Goal: Information Seeking & Learning: Check status

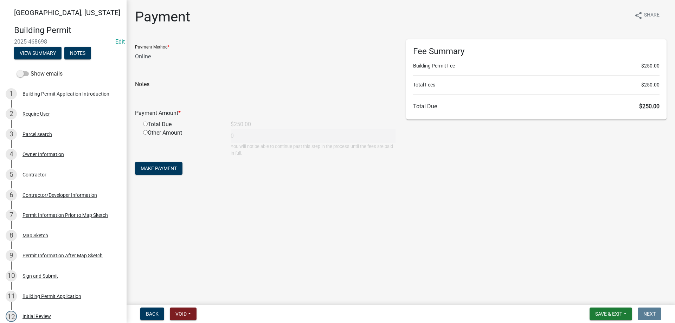
select select "3: 3"
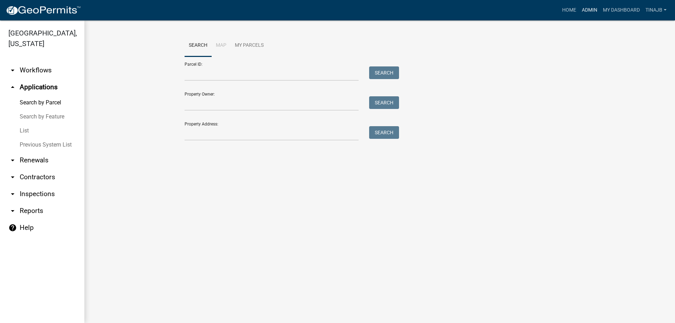
click at [586, 9] on link "Admin" at bounding box center [589, 10] width 21 height 13
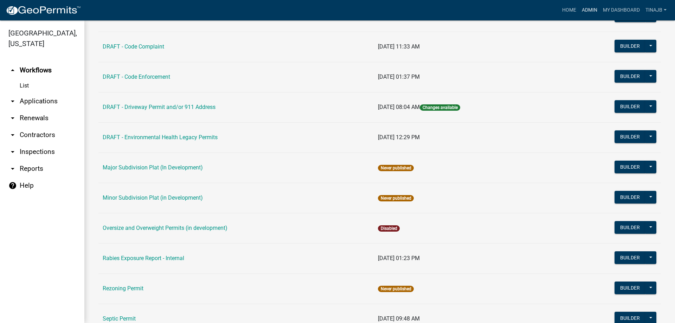
scroll to position [352, 0]
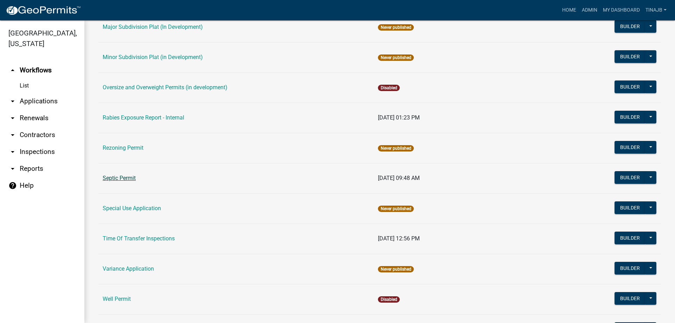
click at [127, 178] on link "Septic Permit" at bounding box center [119, 178] width 33 height 7
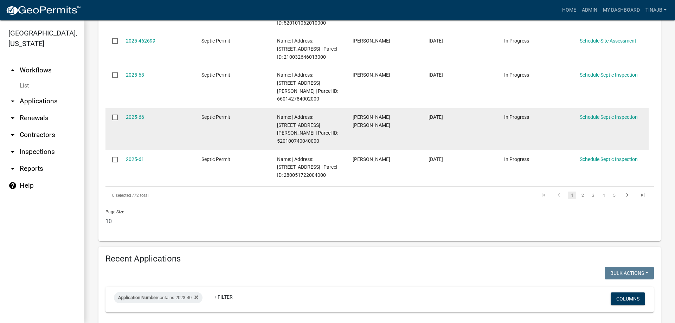
scroll to position [493, 0]
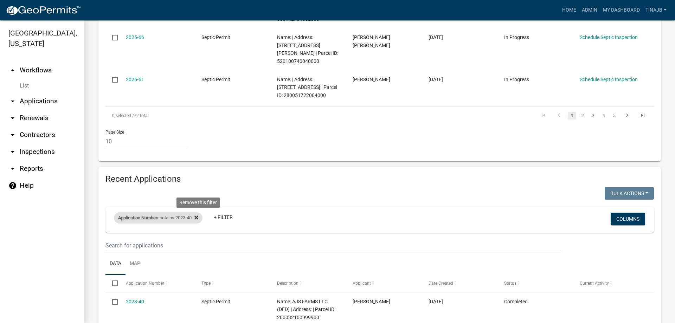
click at [198, 216] on icon at bounding box center [197, 218] width 4 height 6
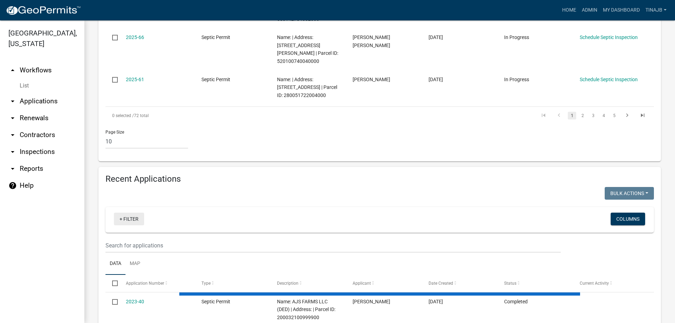
select select "3: 100"
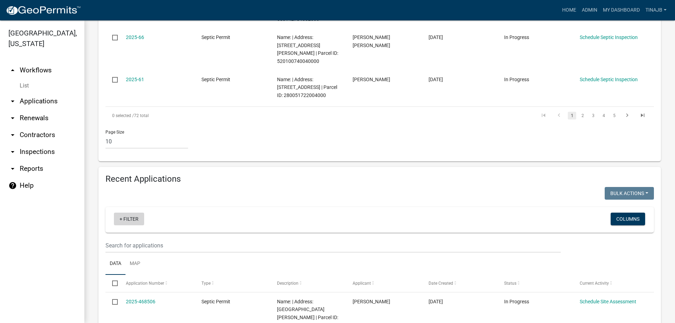
click at [136, 220] on link "+ Filter" at bounding box center [129, 219] width 30 height 13
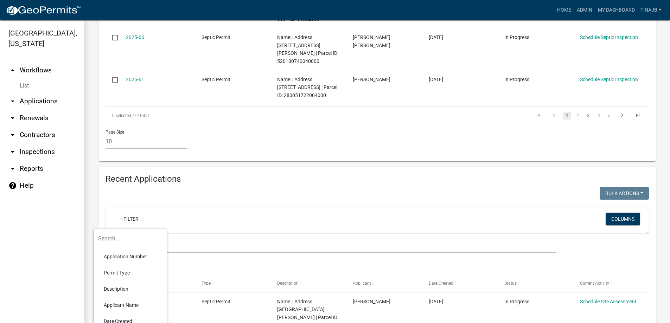
click at [134, 257] on li "Application Number" at bounding box center [130, 257] width 64 height 16
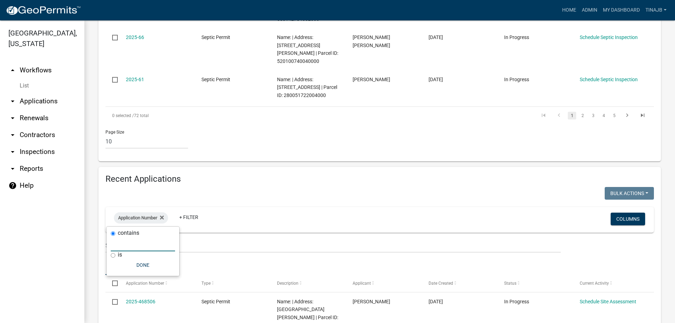
click at [127, 243] on input "text" at bounding box center [143, 244] width 64 height 14
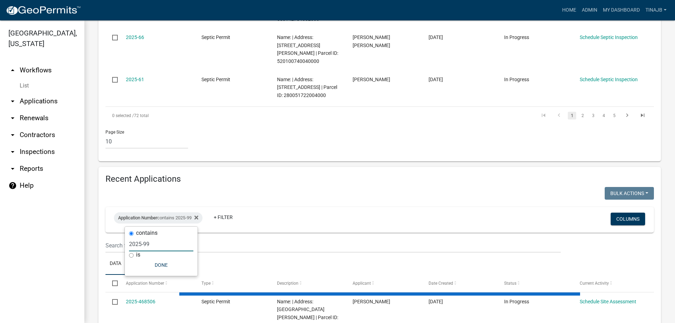
type input "2025-99"
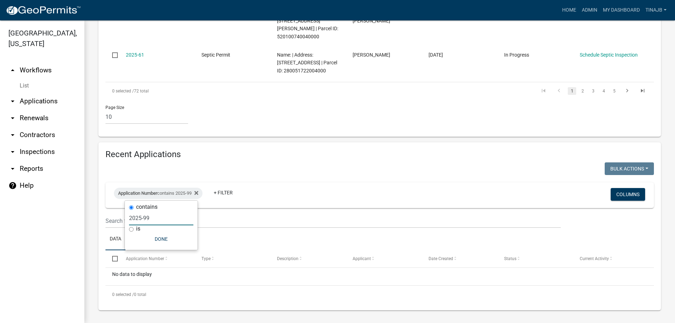
scroll to position [519, 0]
click at [598, 11] on link "Admin" at bounding box center [589, 10] width 21 height 13
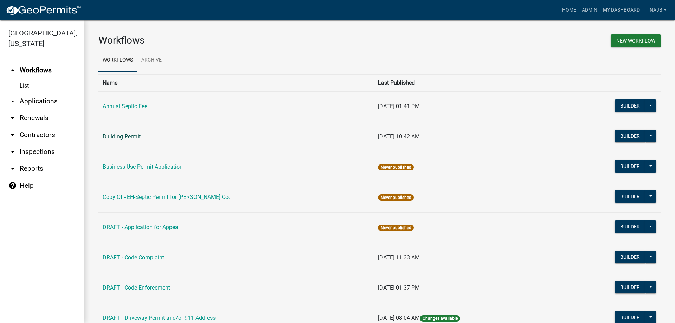
click at [133, 136] on link "Building Permit" at bounding box center [122, 136] width 38 height 7
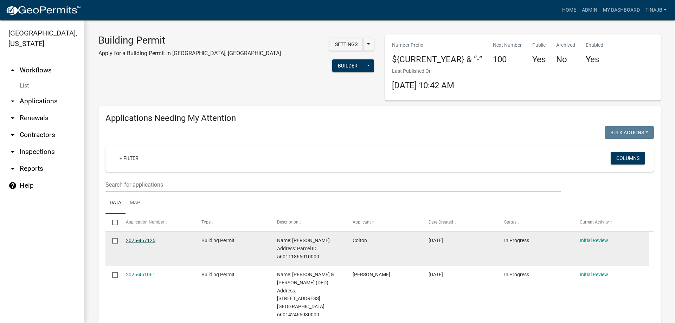
click at [153, 238] on link "2025-467125" at bounding box center [141, 241] width 30 height 6
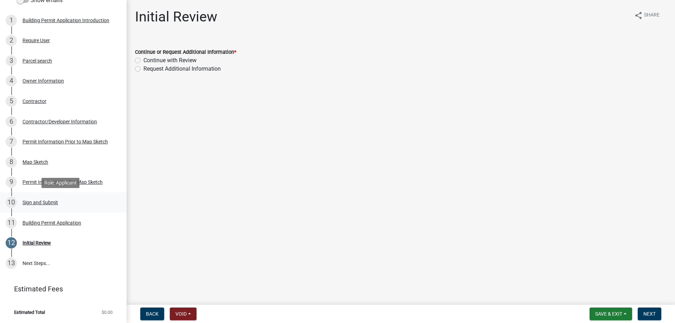
scroll to position [3, 0]
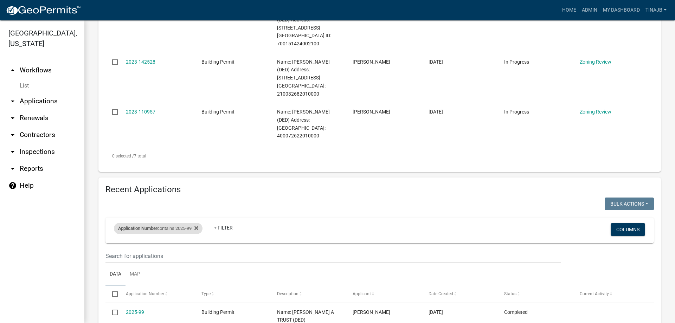
scroll to position [453, 0]
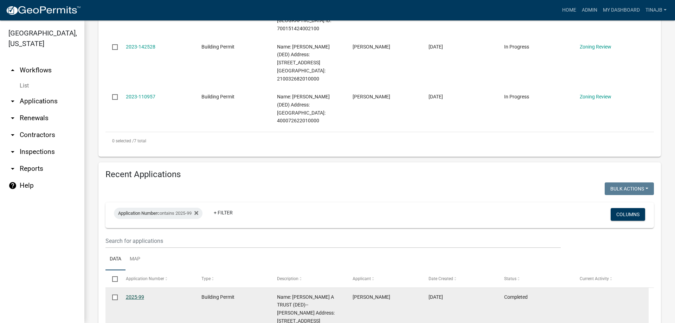
click at [137, 294] on link "2025-99" at bounding box center [135, 297] width 18 height 6
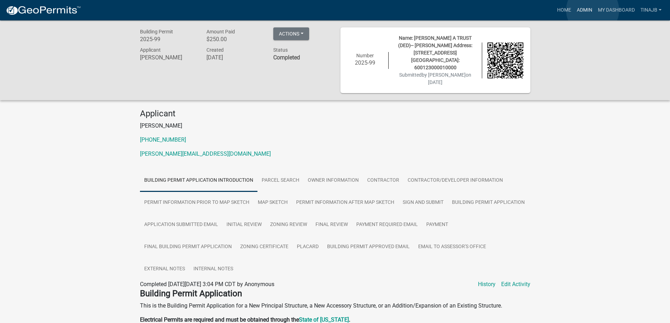
click at [593, 10] on link "Admin" at bounding box center [584, 10] width 21 height 13
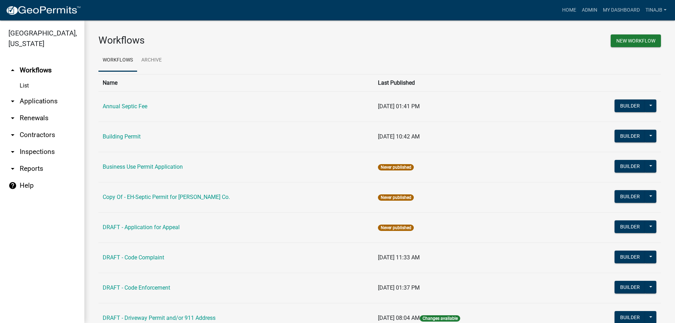
click at [33, 93] on link "arrow_drop_down Applications" at bounding box center [42, 101] width 84 height 17
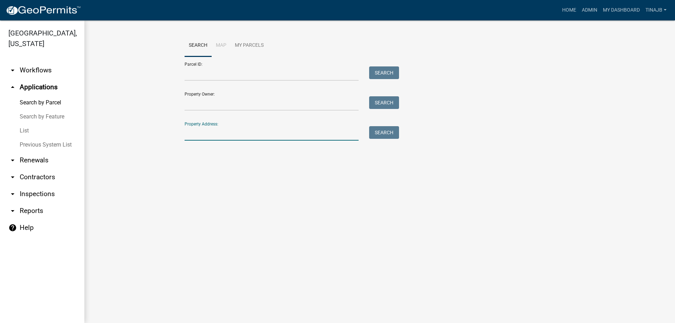
click at [218, 135] on input "Property Address:" at bounding box center [272, 133] width 174 height 14
type input "3273"
click at [385, 135] on button "Search" at bounding box center [384, 132] width 30 height 13
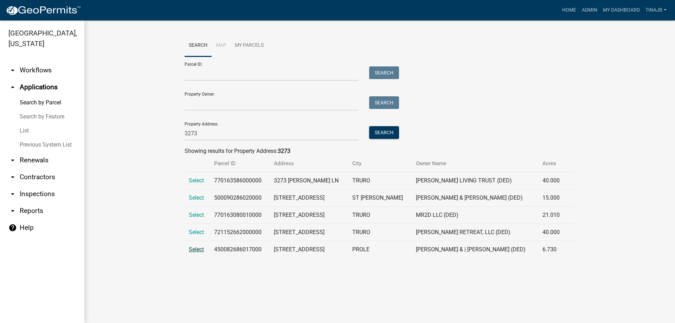
click at [193, 250] on span "Select" at bounding box center [196, 249] width 15 height 7
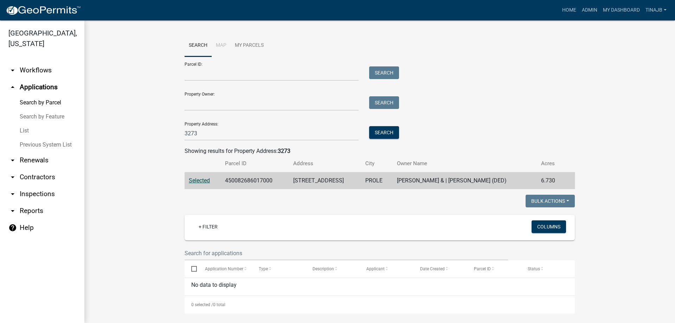
scroll to position [141, 0]
